Goal: Task Accomplishment & Management: Manage account settings

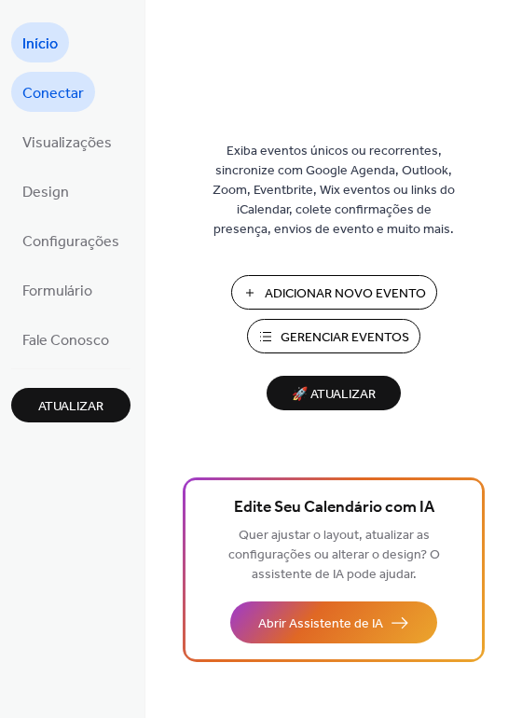
click at [51, 92] on span "Conectar" at bounding box center [53, 93] width 62 height 29
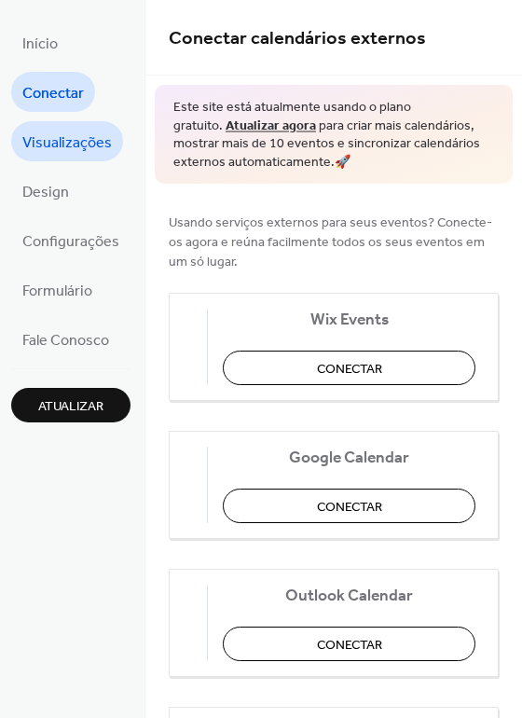
click at [81, 146] on span "Visualizações" at bounding box center [66, 143] width 89 height 29
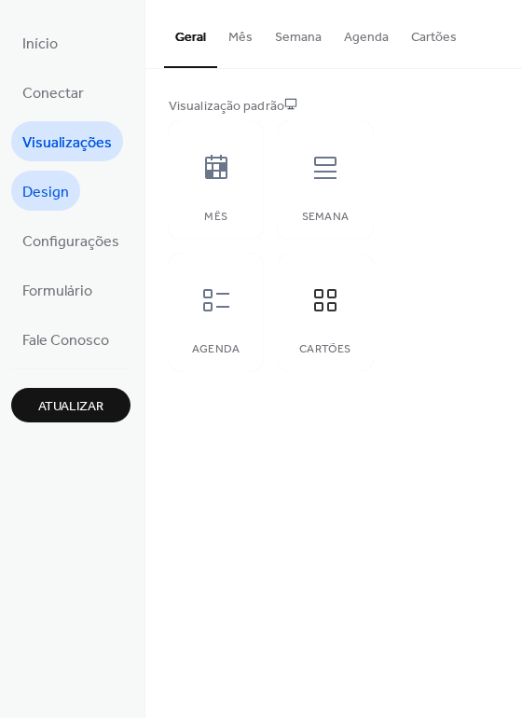
click at [62, 194] on span "Design" at bounding box center [45, 192] width 47 height 29
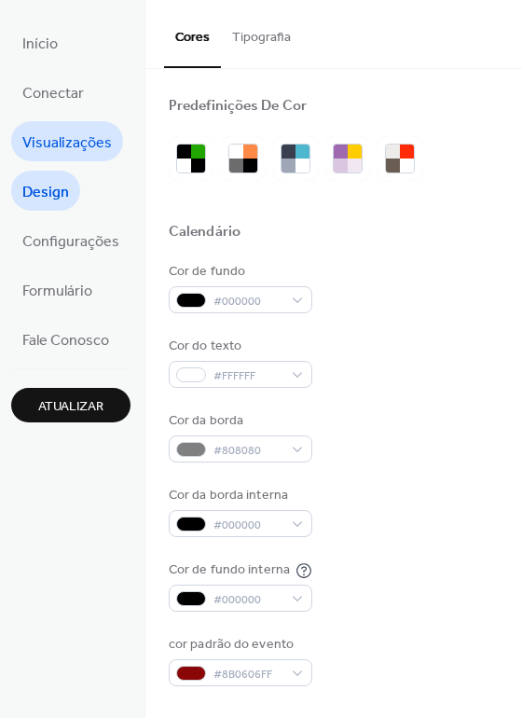
click at [66, 141] on span "Visualizações" at bounding box center [66, 143] width 89 height 29
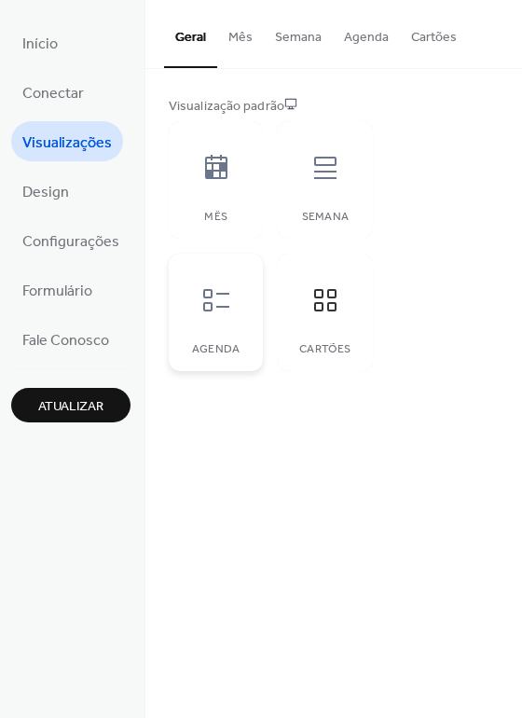
click at [221, 313] on icon at bounding box center [216, 300] width 30 height 30
click at [336, 310] on icon at bounding box center [325, 300] width 30 height 30
click at [232, 34] on button "Mês" at bounding box center [240, 33] width 47 height 66
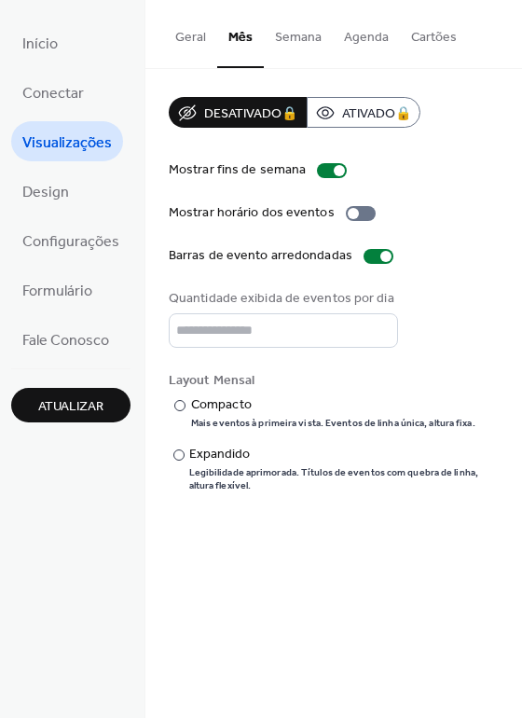
click at [298, 30] on button "Semana" at bounding box center [298, 33] width 69 height 66
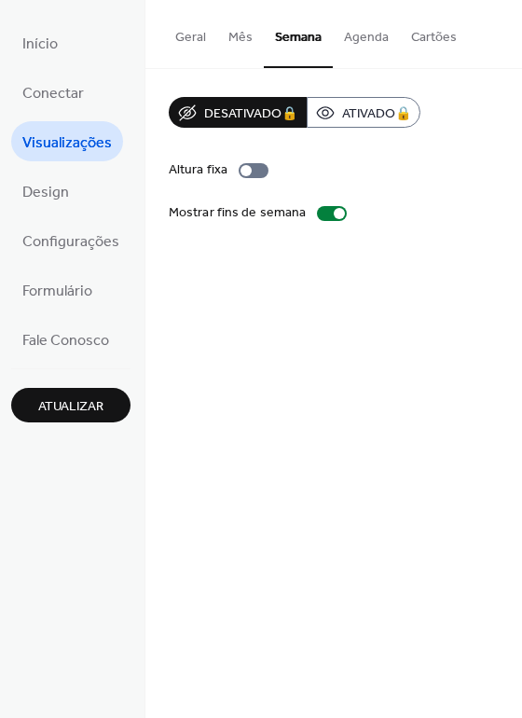
click at [364, 91] on div "Desativado 🔒 Ativado 🔒 Altura fixa Mostrar fins de semana" at bounding box center [333, 160] width 377 height 182
click at [355, 34] on button "Agenda" at bounding box center [366, 33] width 67 height 66
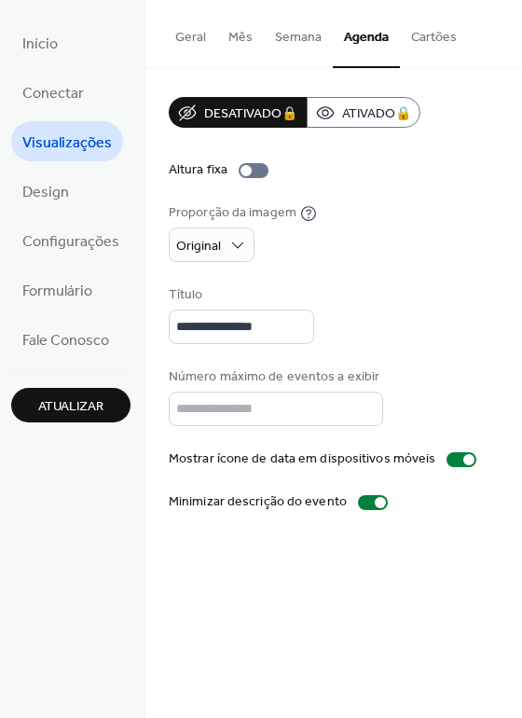
click at [431, 43] on button "Cartões" at bounding box center [434, 33] width 68 height 66
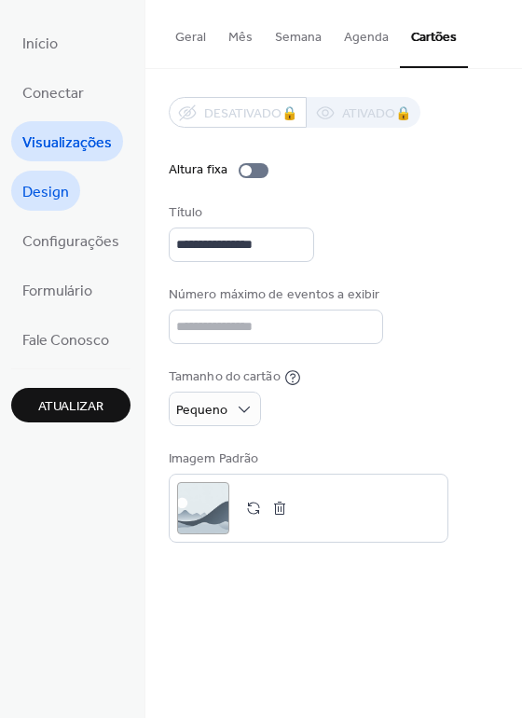
click at [51, 193] on span "Design" at bounding box center [45, 192] width 47 height 29
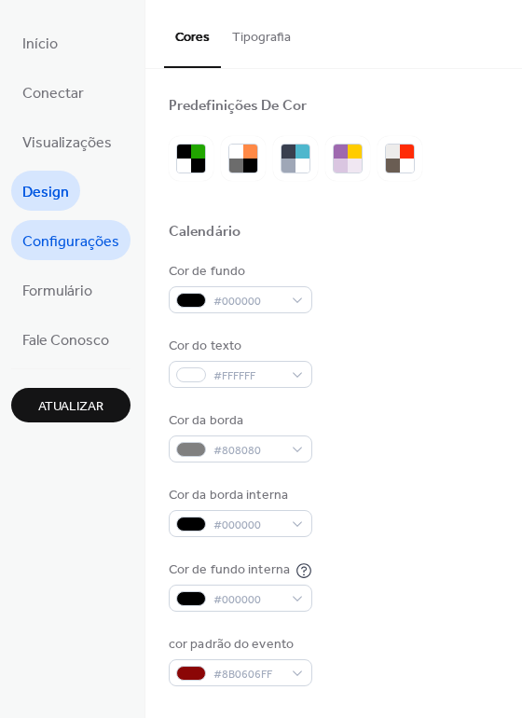
click at [85, 240] on span "Configurações" at bounding box center [70, 241] width 97 height 29
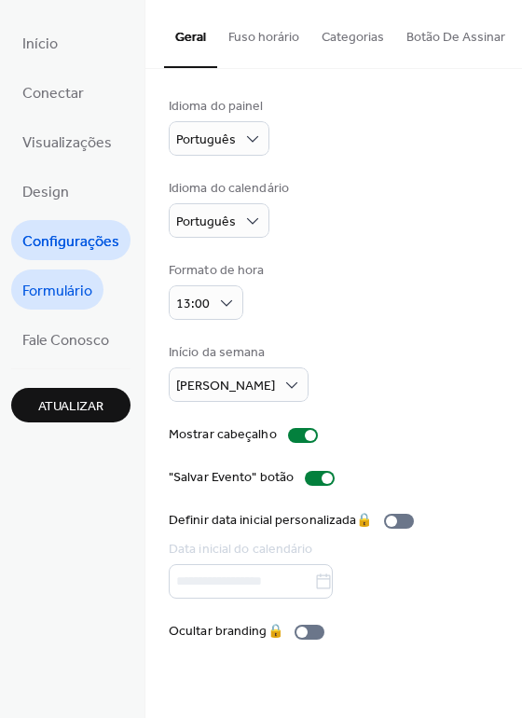
click at [74, 301] on span "Formulário" at bounding box center [57, 291] width 70 height 29
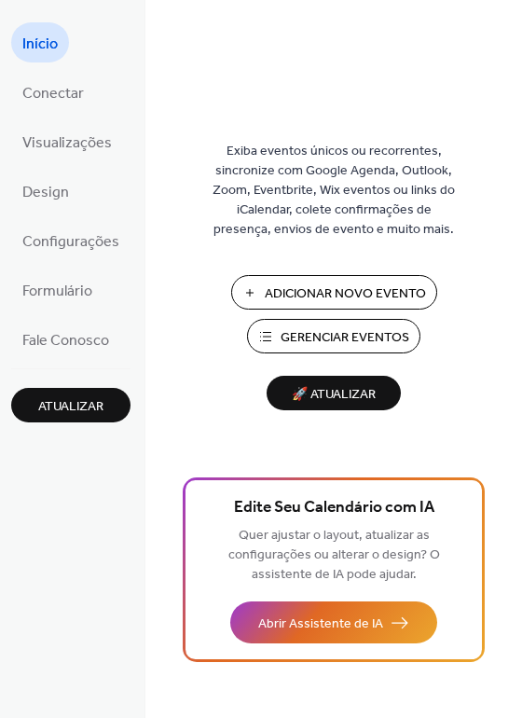
click at [323, 336] on span "Gerenciar Eventos" at bounding box center [345, 338] width 129 height 20
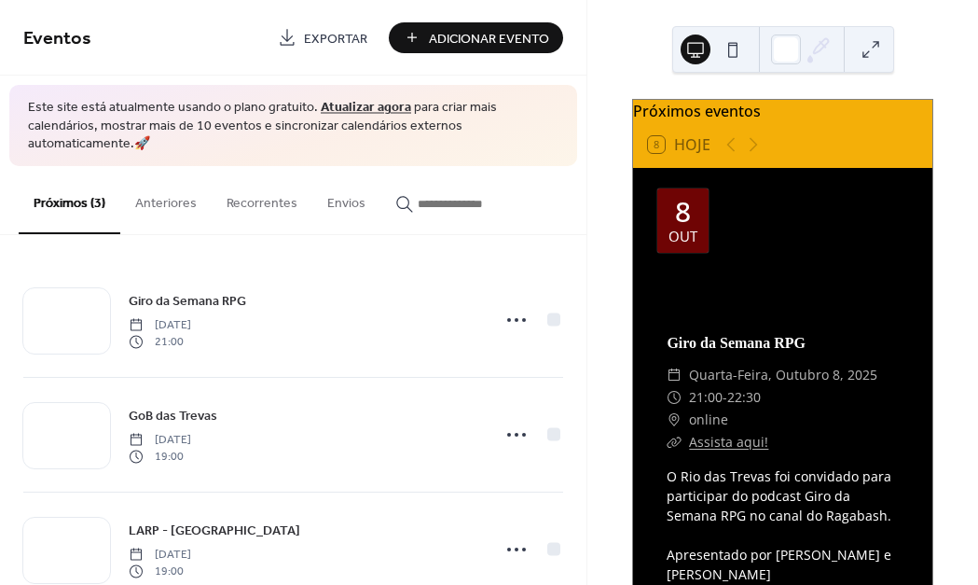
click at [158, 189] on button "Anteriores" at bounding box center [165, 199] width 91 height 66
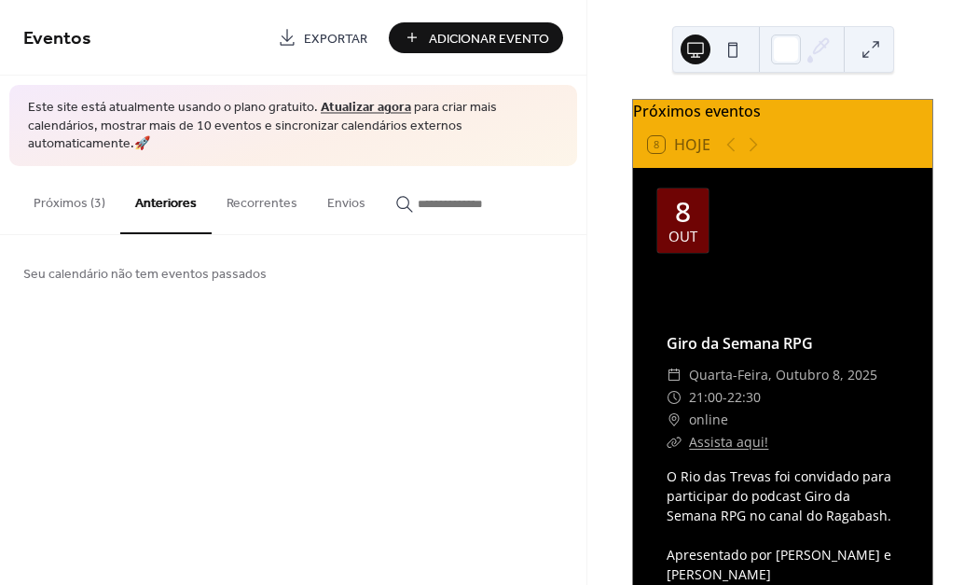
click at [267, 204] on button "Recorrentes" at bounding box center [262, 199] width 101 height 66
click at [337, 184] on button "Envios" at bounding box center [346, 199] width 68 height 66
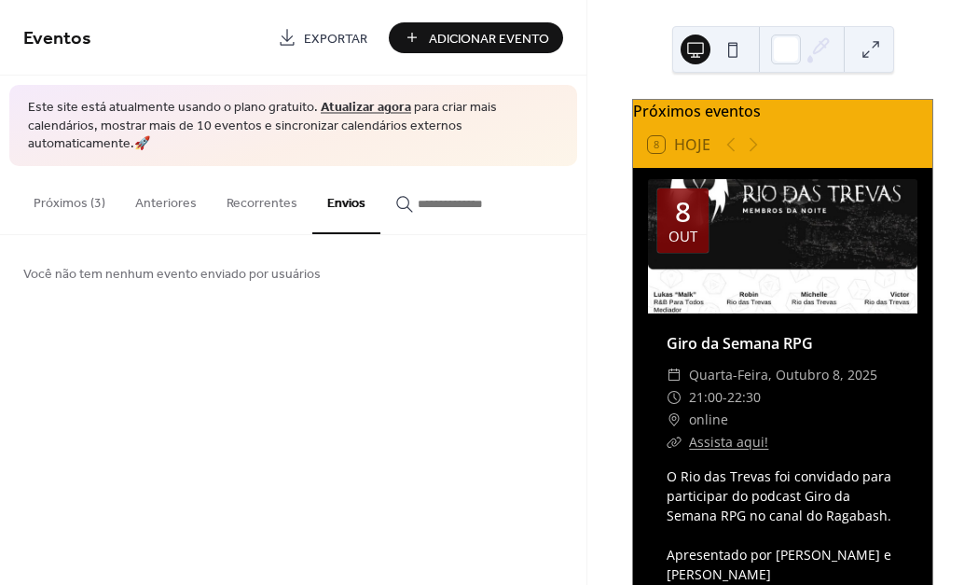
click at [83, 184] on button "Próximos (3)" at bounding box center [70, 199] width 102 height 66
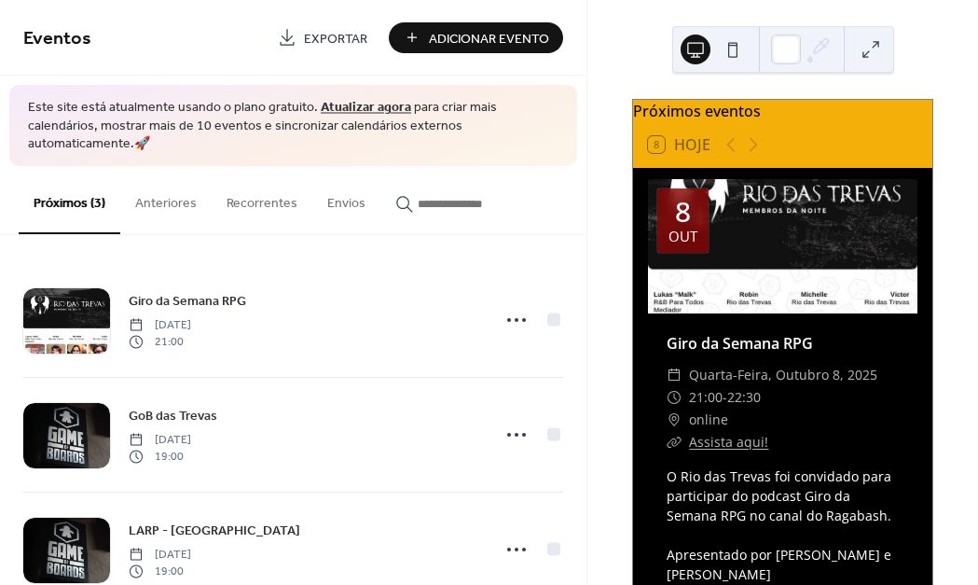
click at [736, 47] on button at bounding box center [733, 49] width 30 height 30
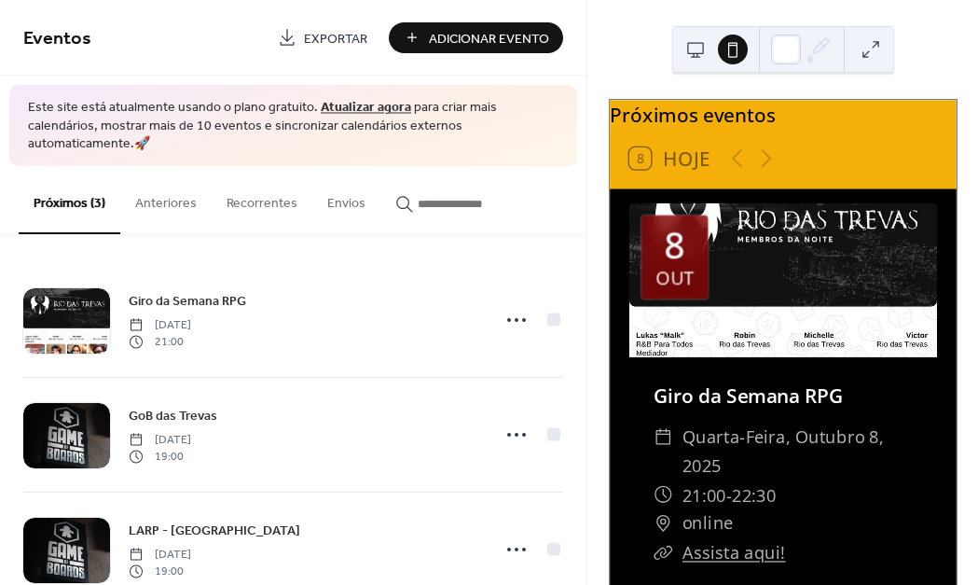
click at [688, 40] on button at bounding box center [696, 49] width 30 height 30
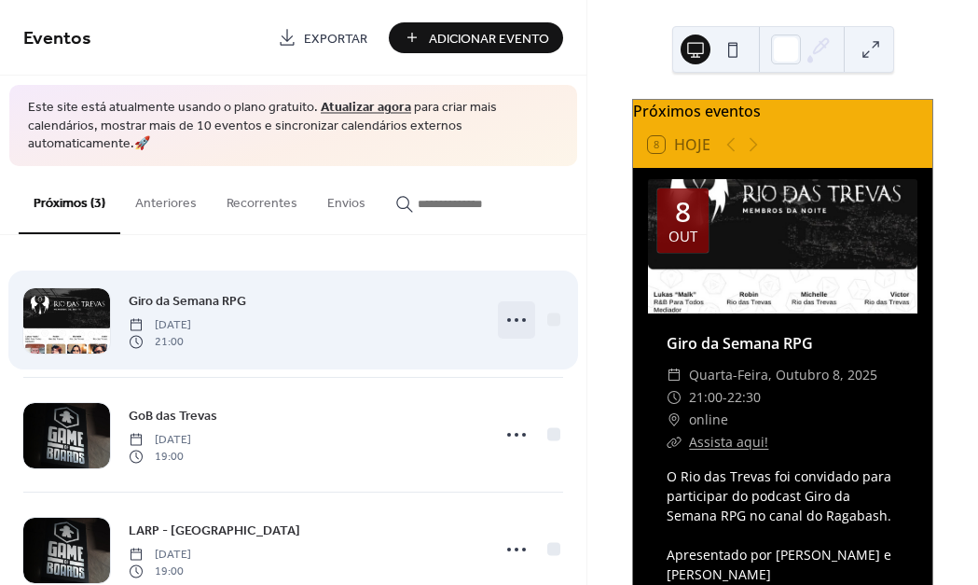
click at [509, 309] on icon at bounding box center [517, 320] width 30 height 30
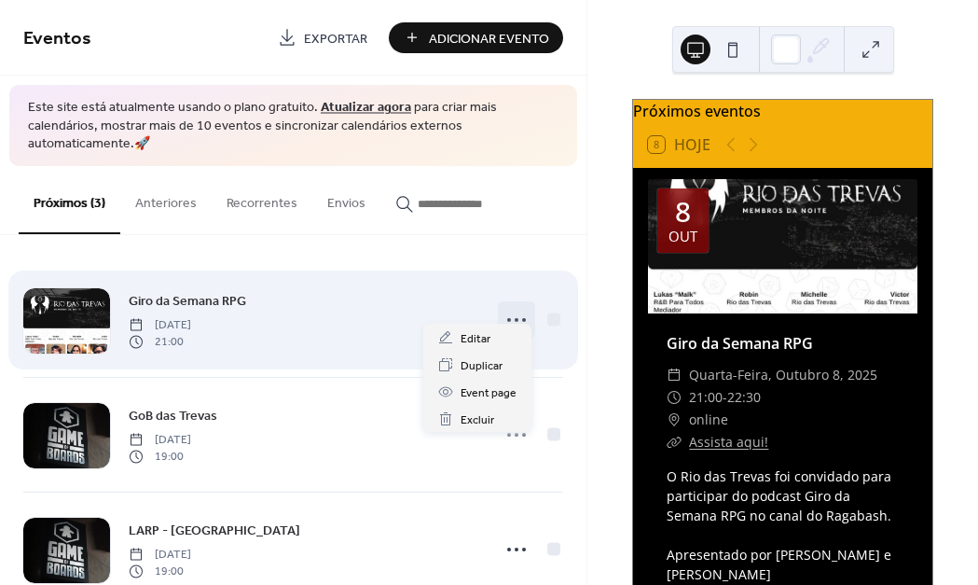
click at [509, 309] on icon at bounding box center [517, 320] width 30 height 30
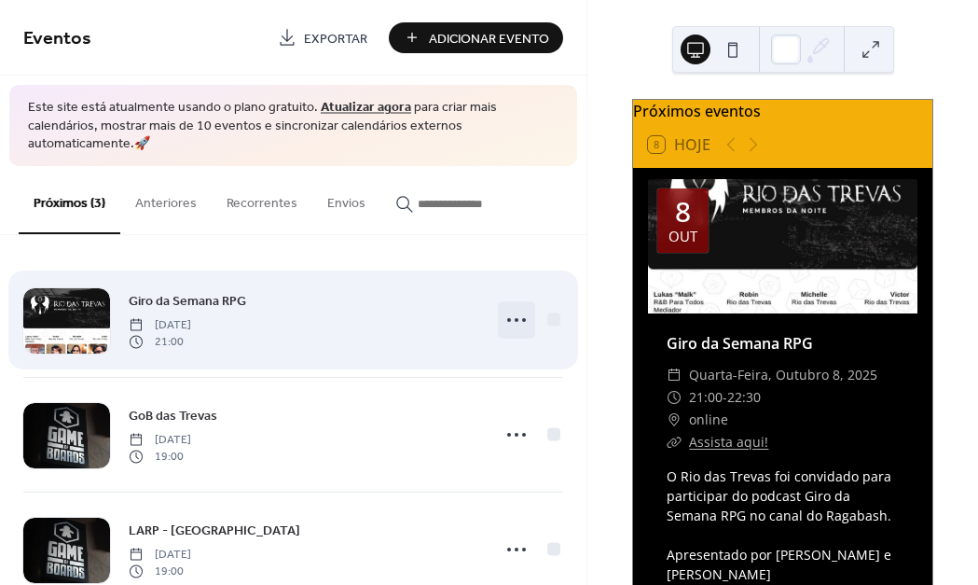
scroll to position [31, 0]
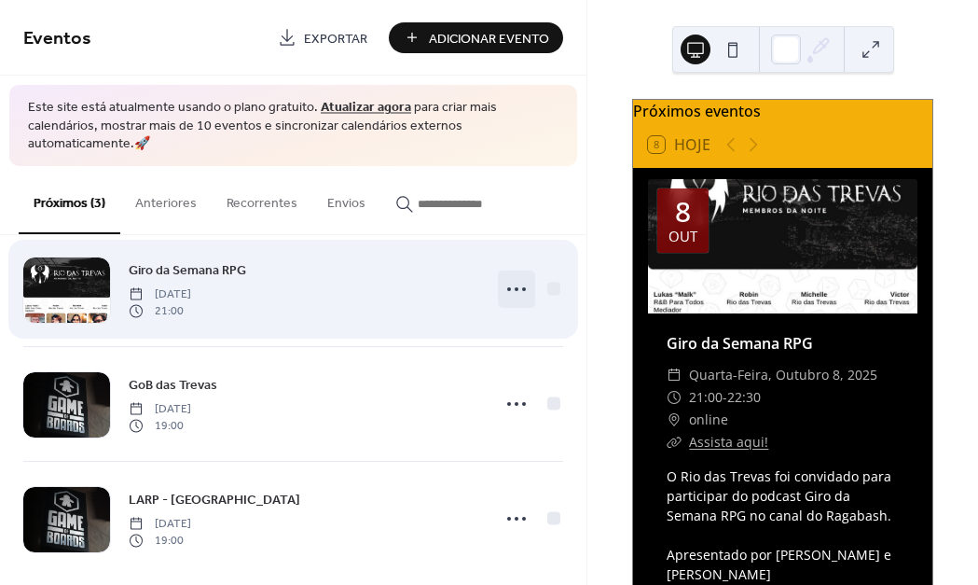
click at [509, 275] on icon at bounding box center [517, 289] width 30 height 30
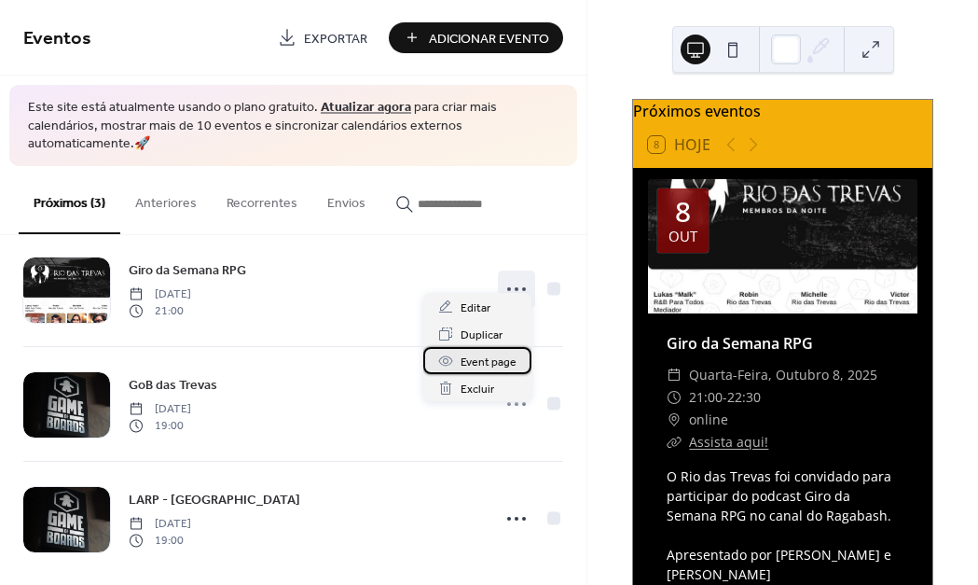
click at [487, 357] on span "Event page" at bounding box center [489, 362] width 56 height 20
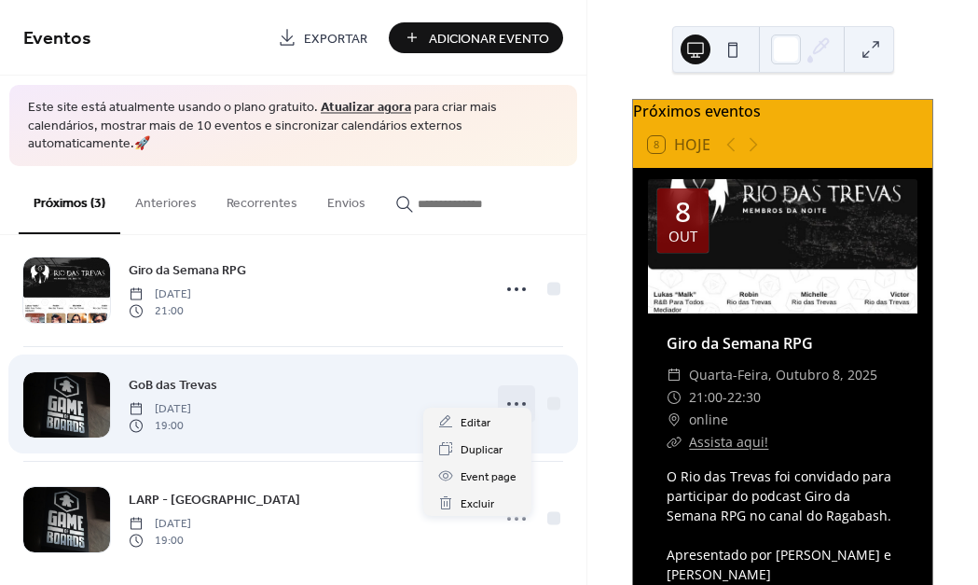
click at [502, 389] on icon at bounding box center [517, 404] width 30 height 30
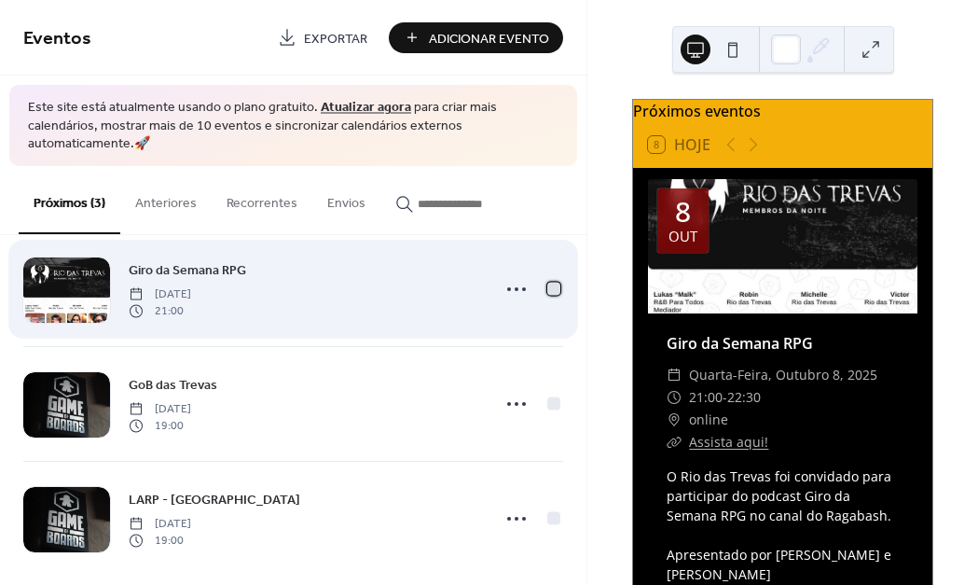
click at [547, 282] on div at bounding box center [553, 288] width 13 height 13
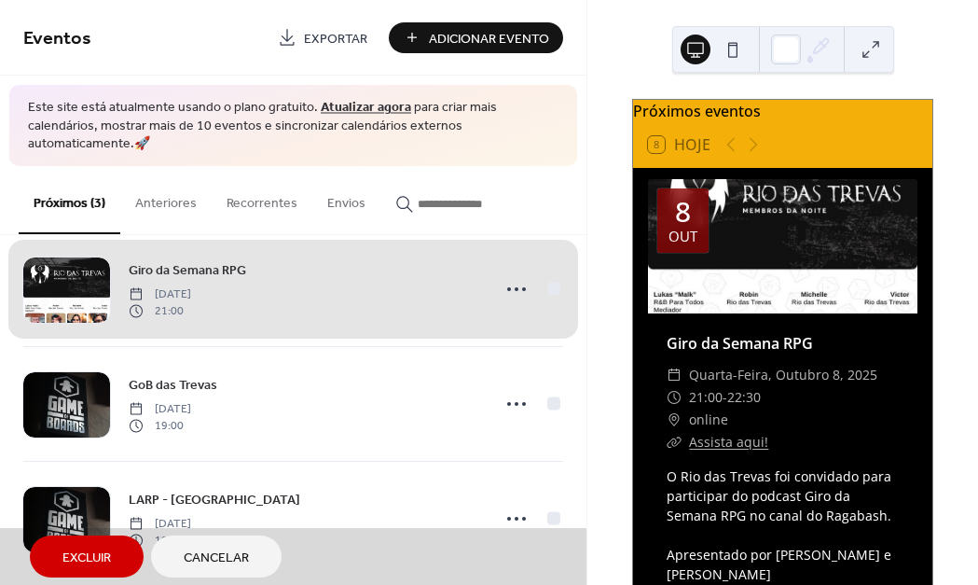
click at [545, 268] on div "Giro da Semana RPG Wednesday, October 8, 2025 21:00" at bounding box center [293, 289] width 540 height 114
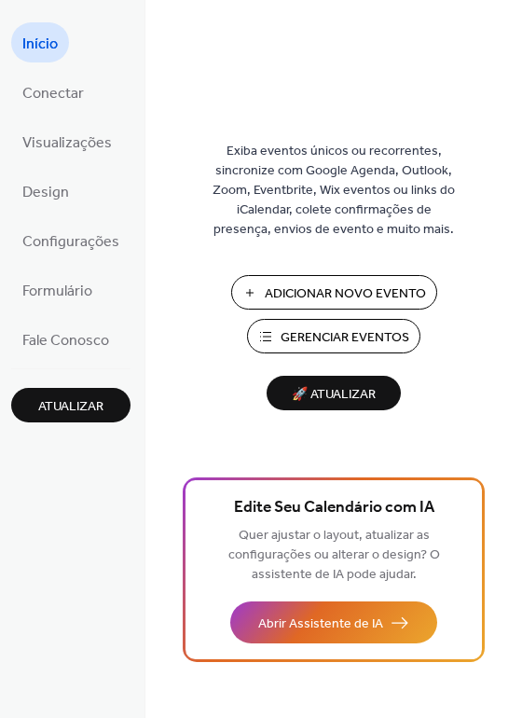
click at [340, 333] on span "Gerenciar Eventos" at bounding box center [345, 338] width 129 height 20
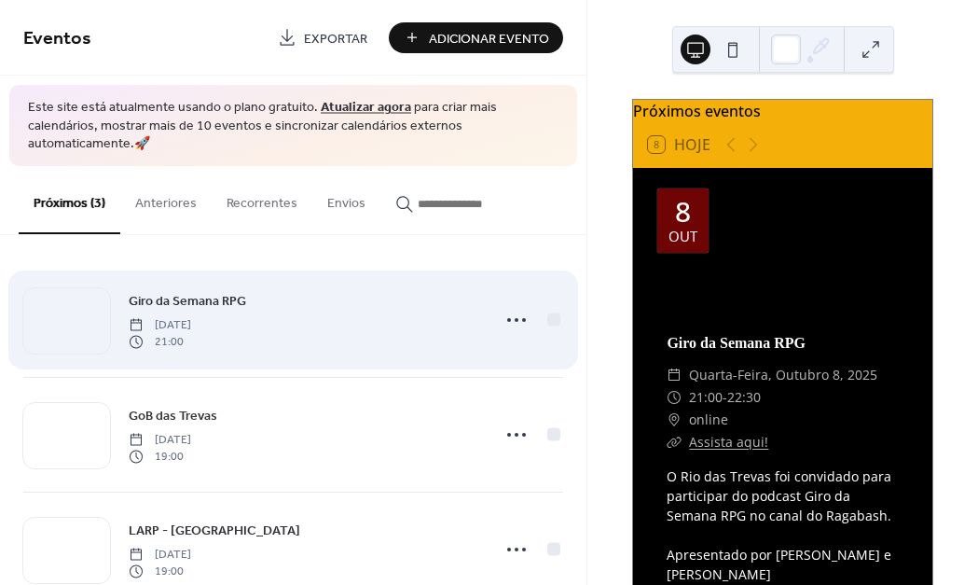
scroll to position [31, 0]
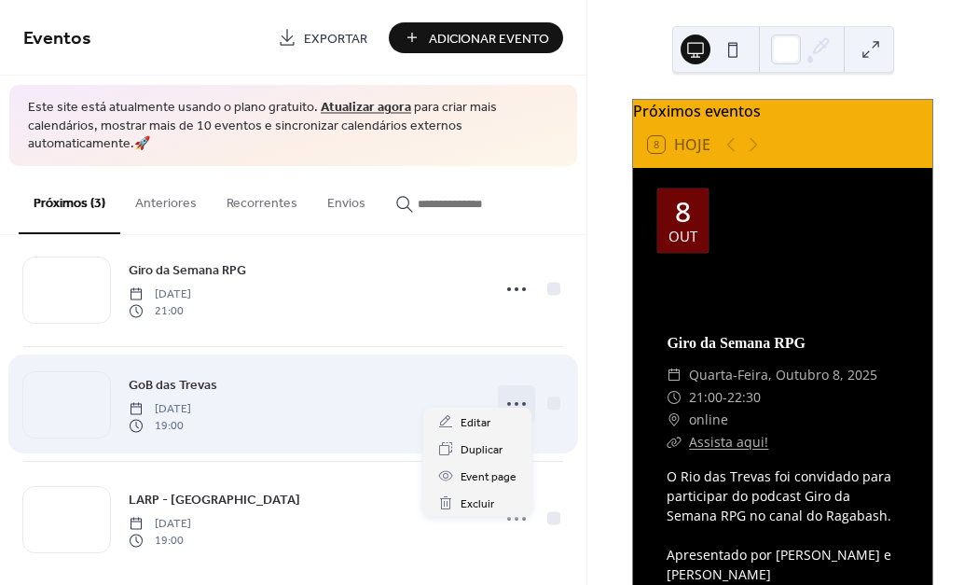
click at [515, 402] on circle at bounding box center [517, 404] width 4 height 4
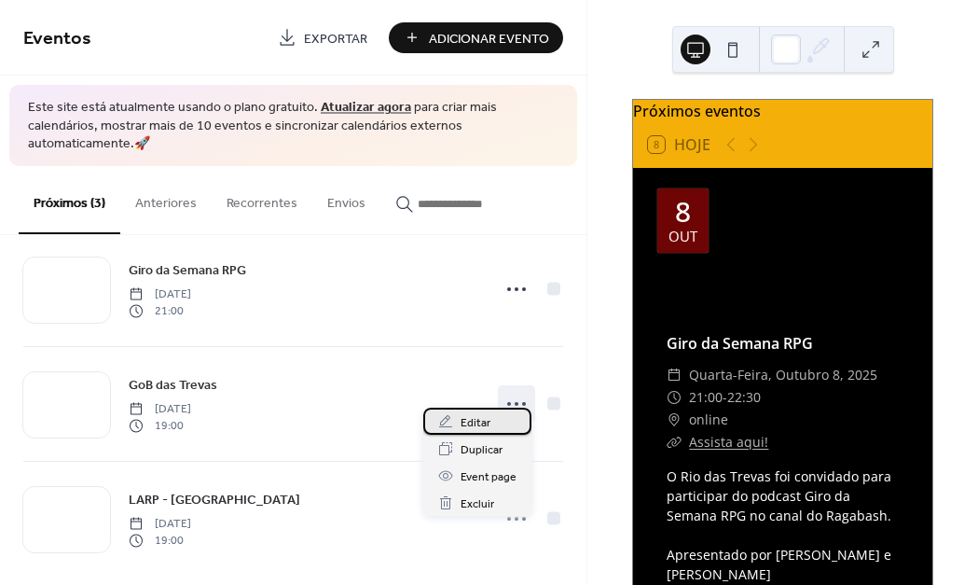
click at [471, 420] on span "Editar" at bounding box center [476, 423] width 30 height 20
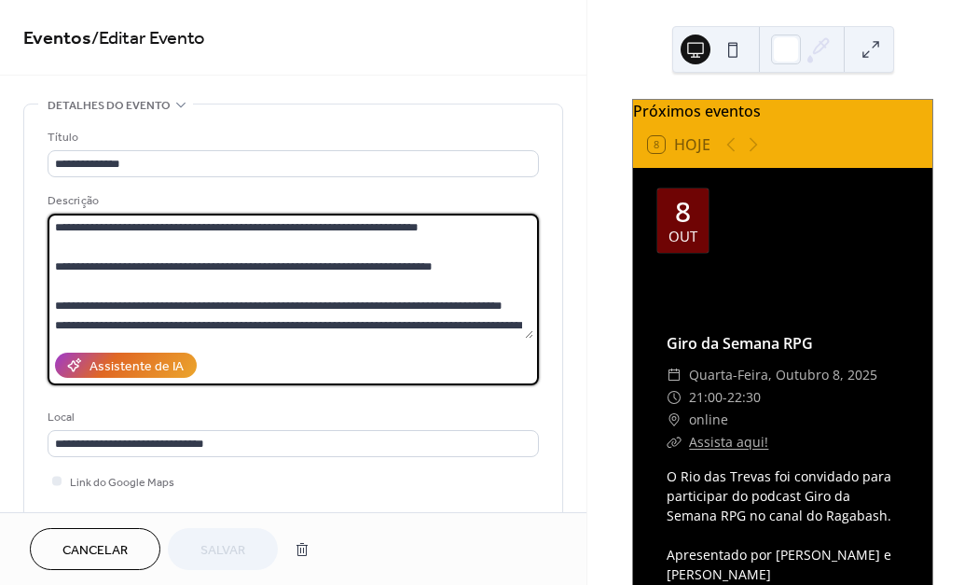
click at [130, 273] on textarea "**********" at bounding box center [291, 275] width 486 height 125
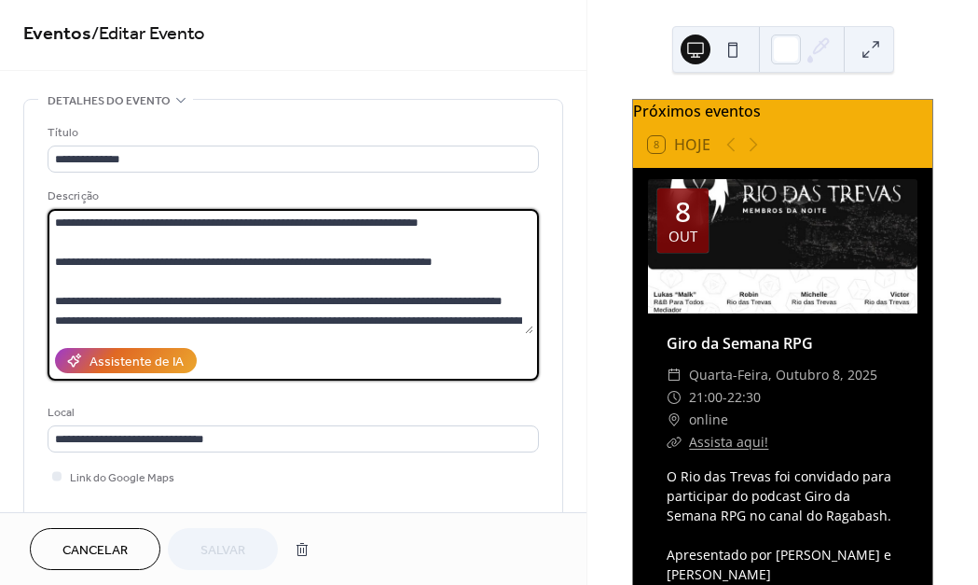
drag, startPoint x: 155, startPoint y: 319, endPoint x: 3, endPoint y: 173, distance: 210.3
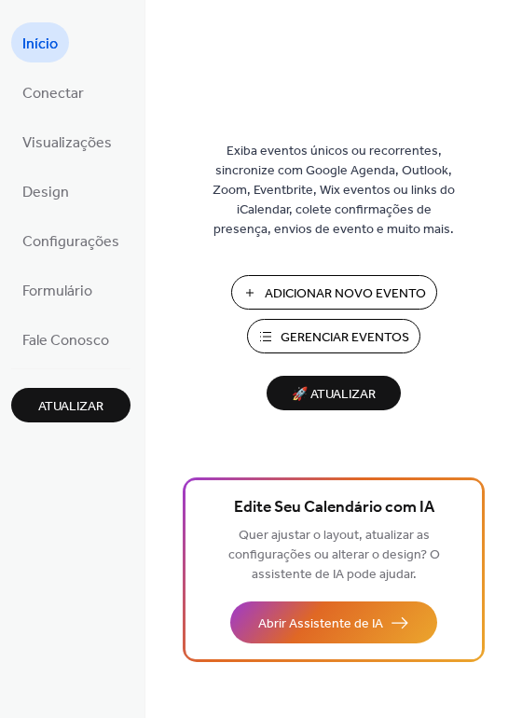
click at [347, 335] on span "Gerenciar Eventos" at bounding box center [345, 338] width 129 height 20
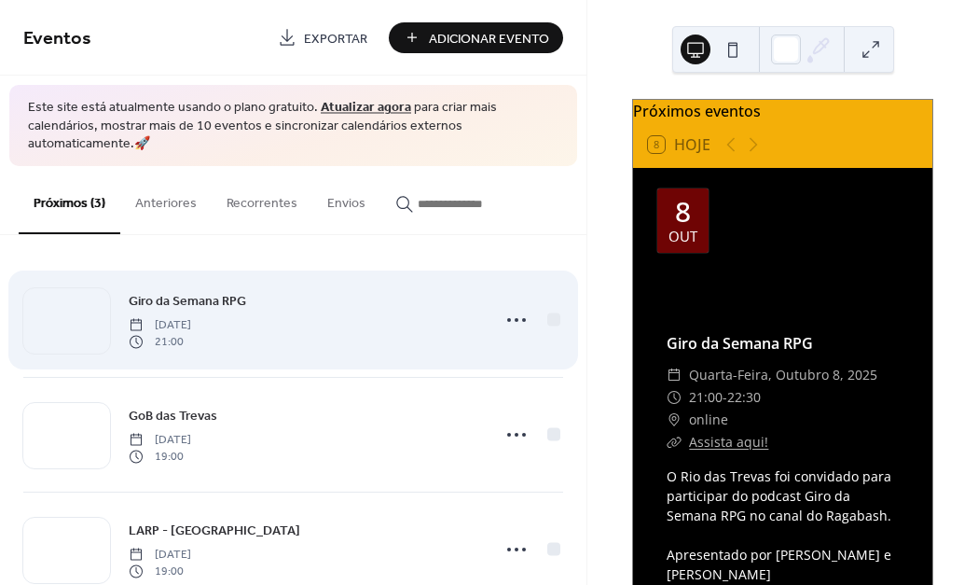
scroll to position [31, 0]
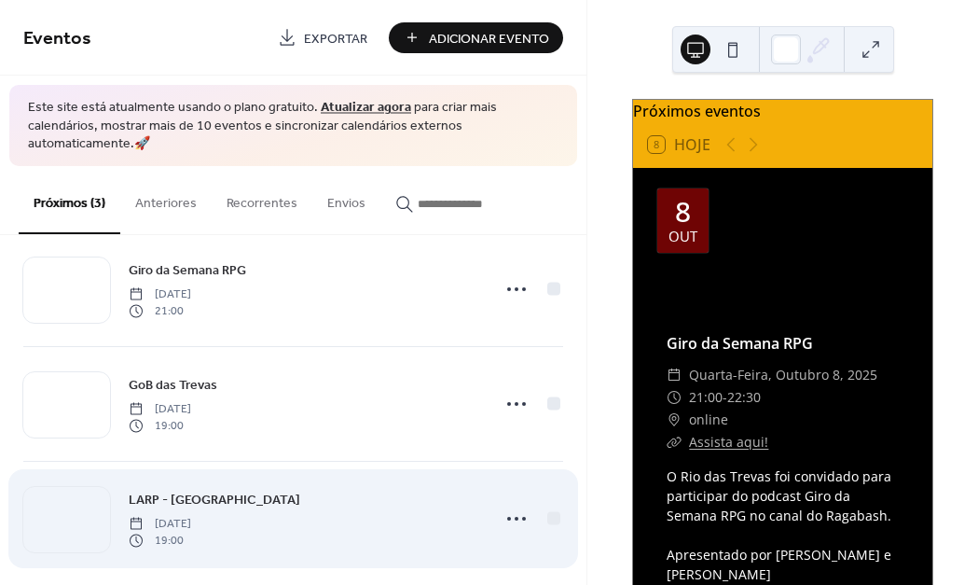
click at [427, 491] on div "LARP - Rio das Trevas Saturday, October 25, 2025 19:00" at bounding box center [304, 519] width 351 height 60
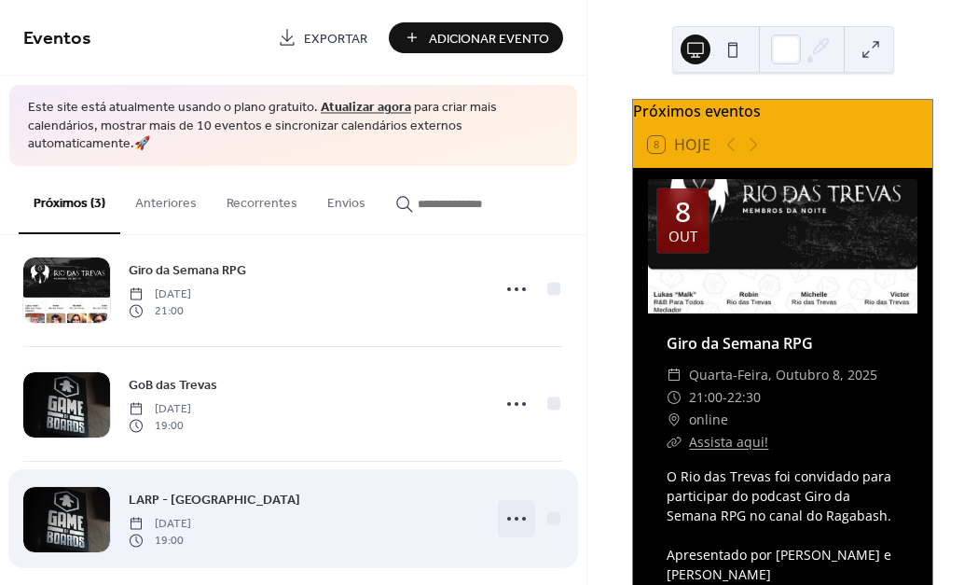
click at [513, 503] on icon at bounding box center [517, 518] width 30 height 30
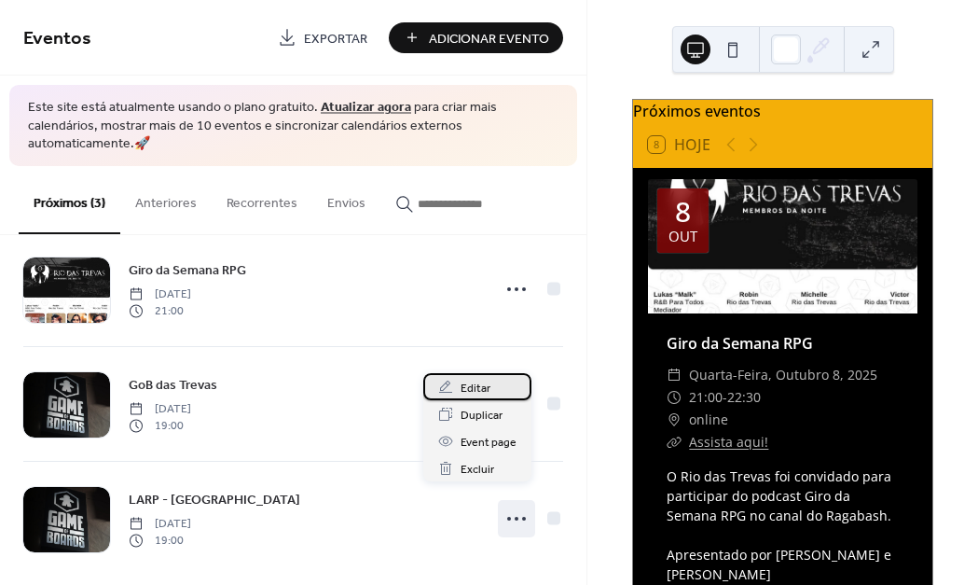
click at [480, 392] on span "Editar" at bounding box center [476, 388] width 30 height 20
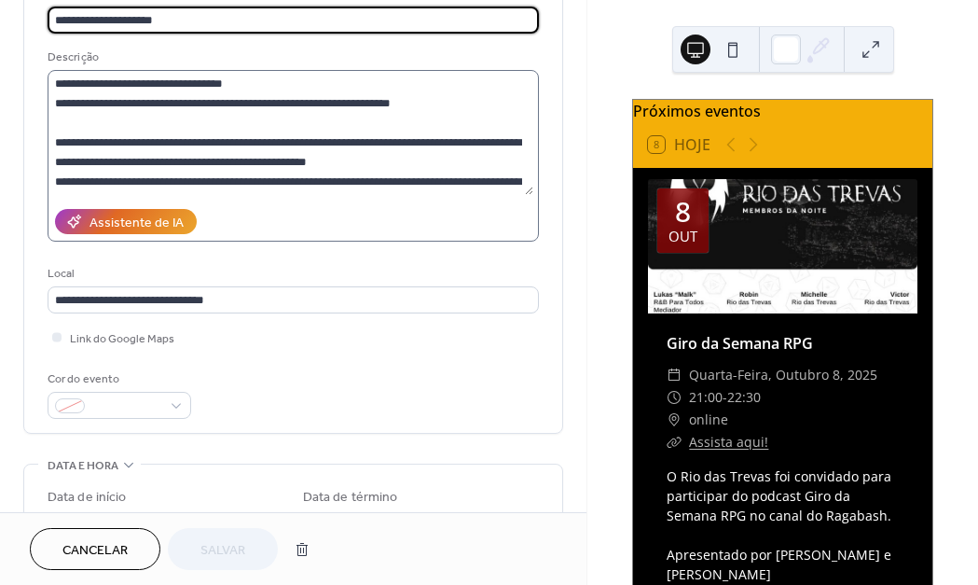
scroll to position [51, 0]
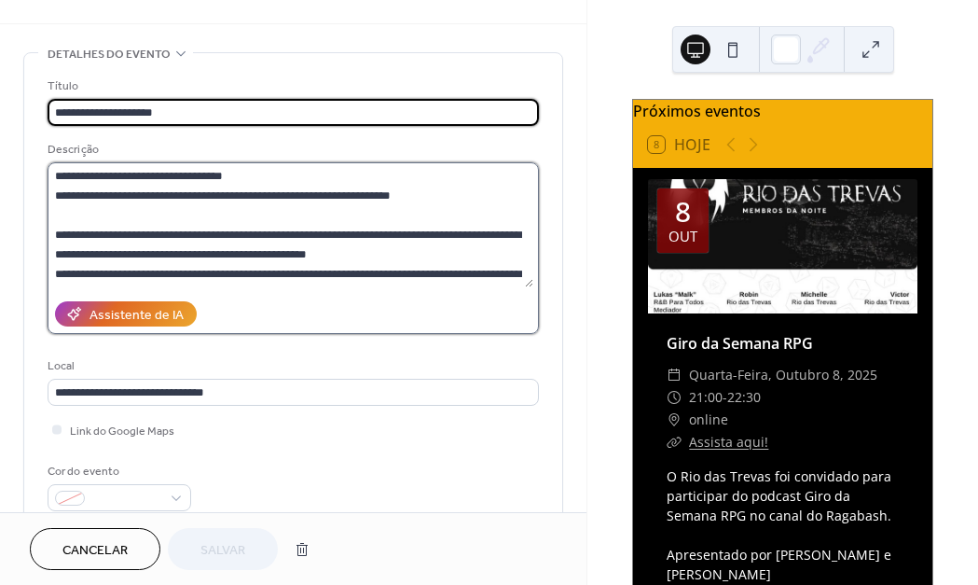
click at [207, 235] on textarea "**********" at bounding box center [291, 224] width 486 height 125
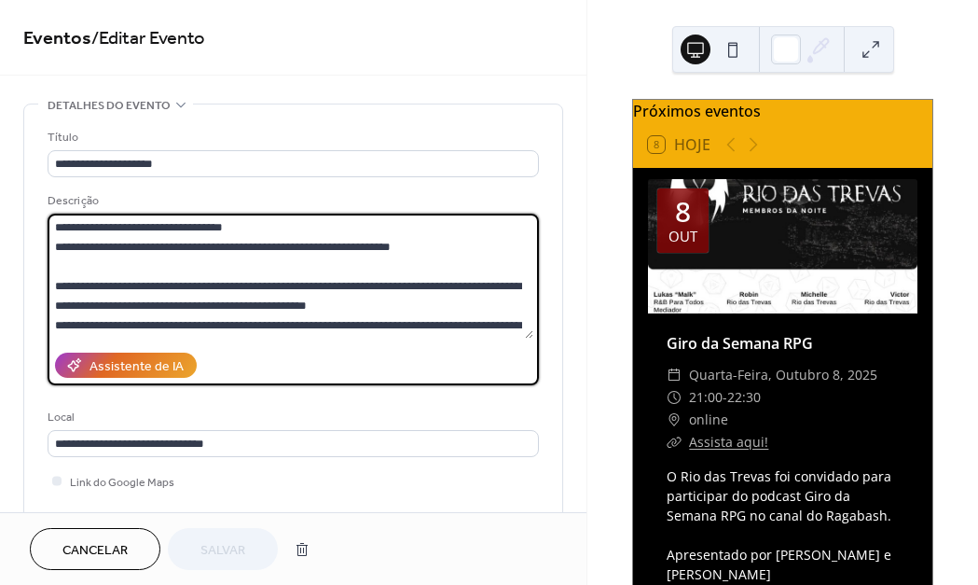
scroll to position [59, 0]
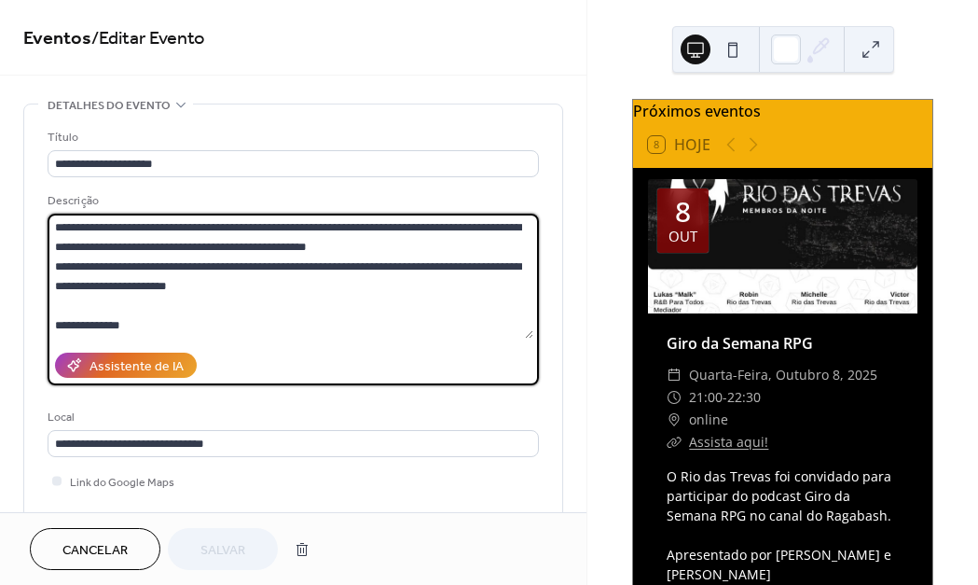
drag, startPoint x: 57, startPoint y: 223, endPoint x: 308, endPoint y: 390, distance: 301.2
click at [309, 391] on div "**********" at bounding box center [293, 345] width 491 height 434
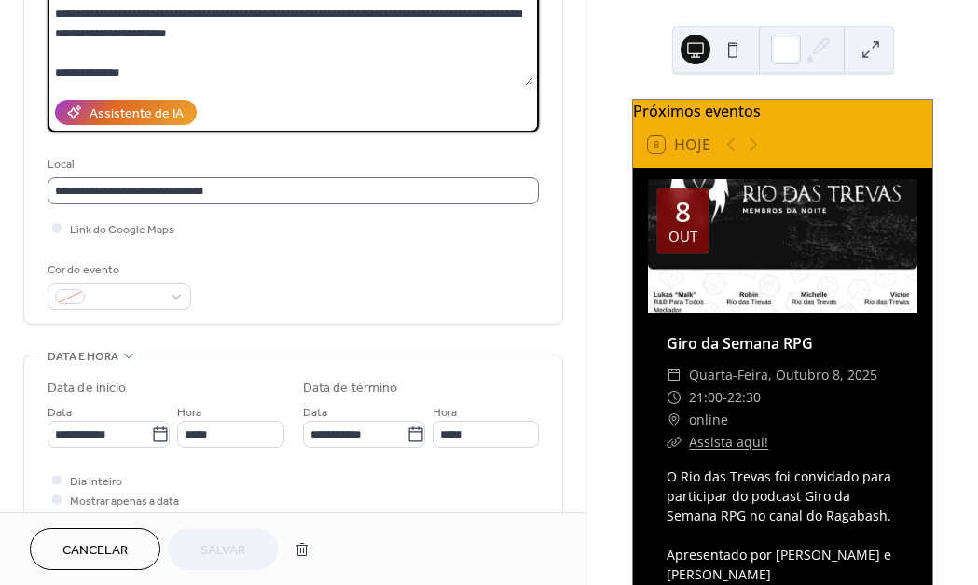
scroll to position [255, 0]
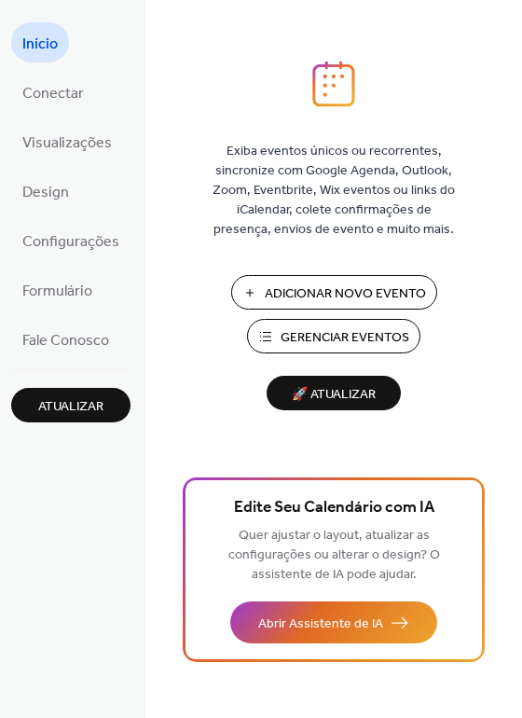
click at [351, 339] on span "Gerenciar Eventos" at bounding box center [345, 338] width 129 height 20
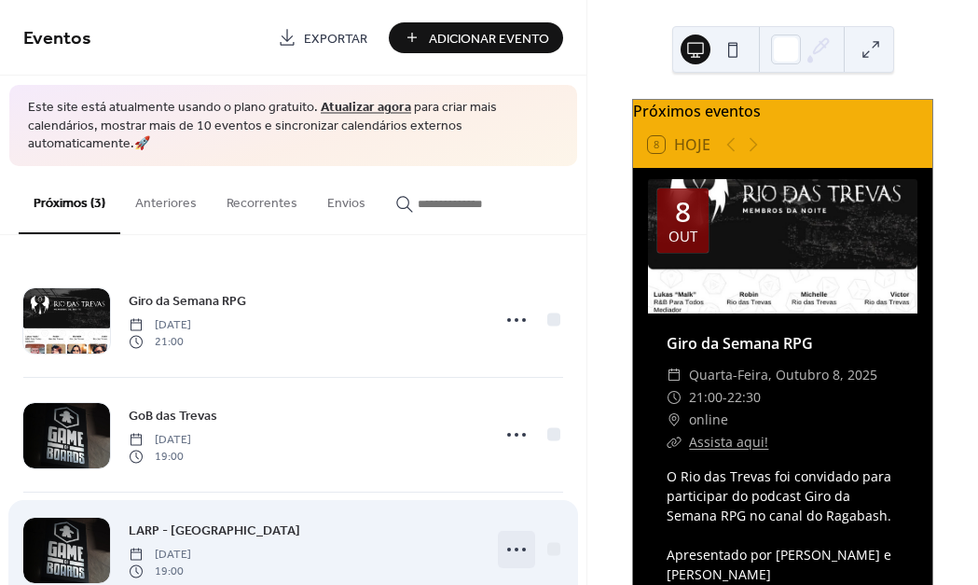
click at [510, 534] on icon at bounding box center [517, 549] width 30 height 30
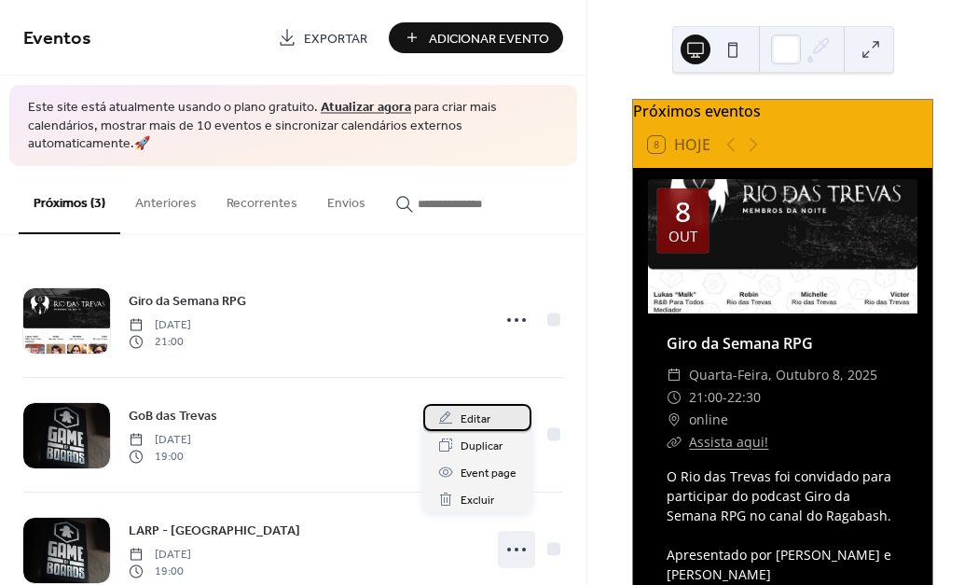
click at [478, 409] on span "Editar" at bounding box center [476, 419] width 30 height 20
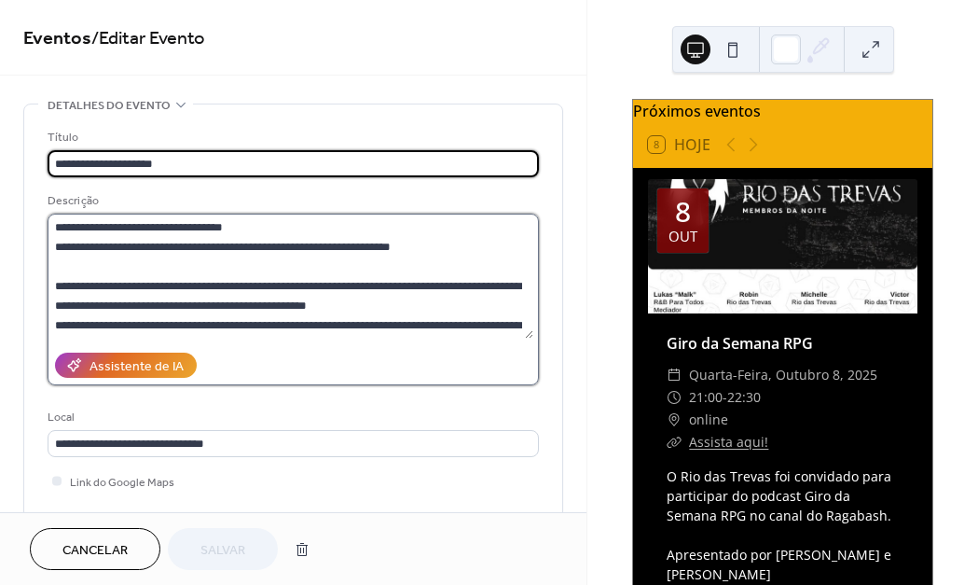
click at [231, 257] on textarea "**********" at bounding box center [291, 275] width 486 height 125
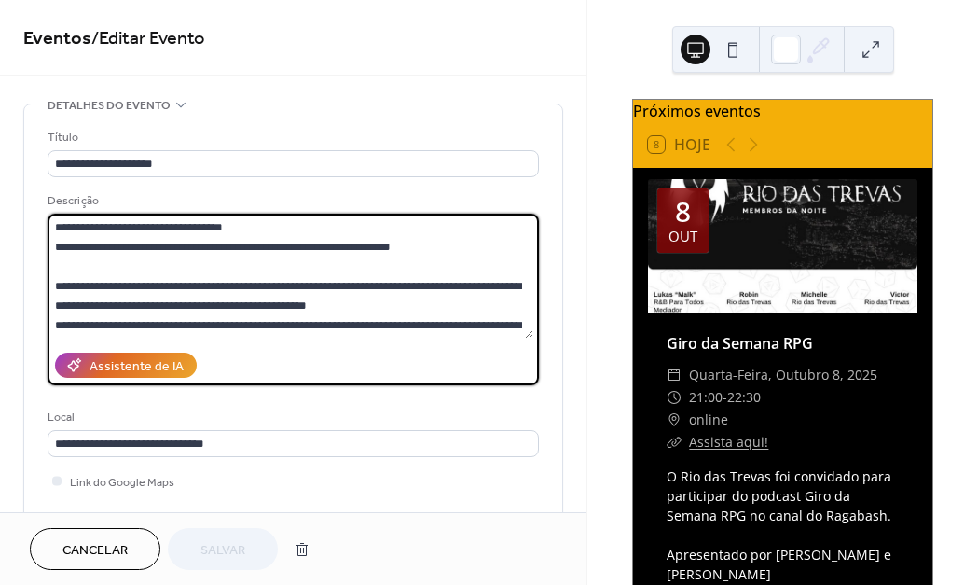
drag, startPoint x: 60, startPoint y: 231, endPoint x: 165, endPoint y: 267, distance: 111.1
click at [165, 267] on textarea "**********" at bounding box center [291, 275] width 486 height 125
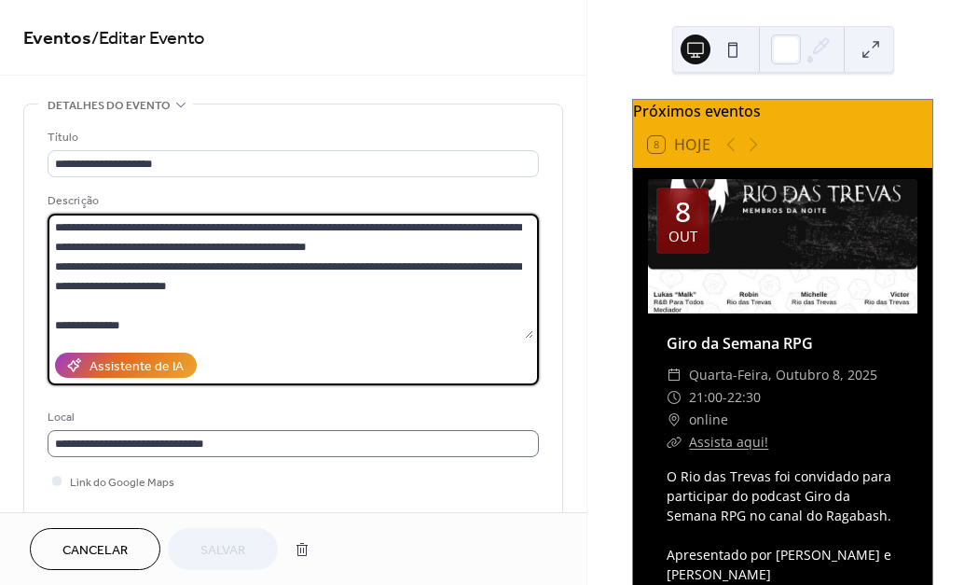
drag, startPoint x: 56, startPoint y: 225, endPoint x: 344, endPoint y: 451, distance: 366.5
click at [344, 451] on div "**********" at bounding box center [293, 345] width 491 height 434
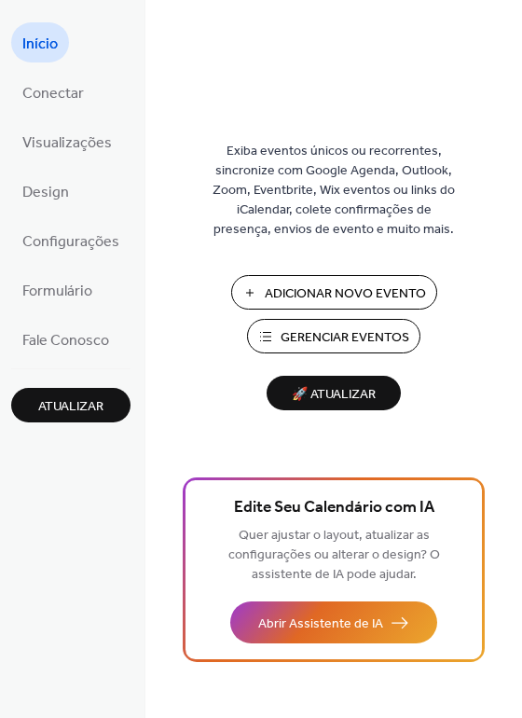
click at [330, 346] on span "Gerenciar Eventos" at bounding box center [345, 338] width 129 height 20
